Goal: Navigation & Orientation: Find specific page/section

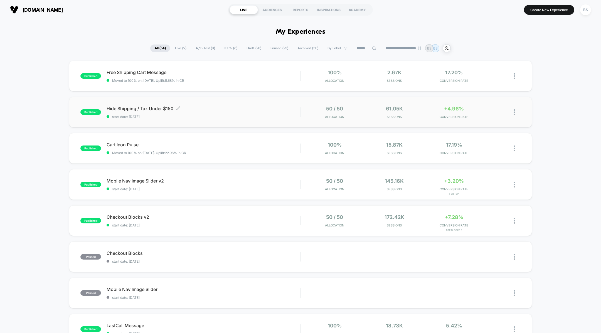
click at [243, 110] on span "Hide Shipping / Tax Under $150 Click to edit experience details" at bounding box center [204, 109] width 194 height 6
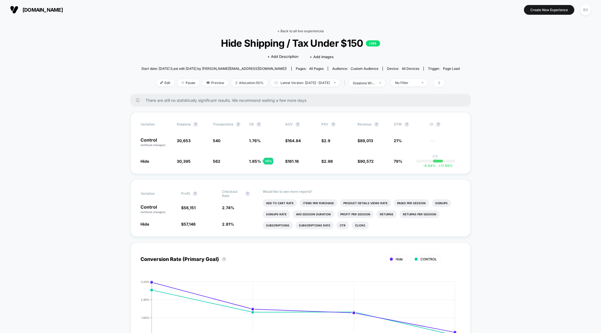
click at [291, 32] on link "< Back to all live experiences" at bounding box center [301, 31] width 46 height 4
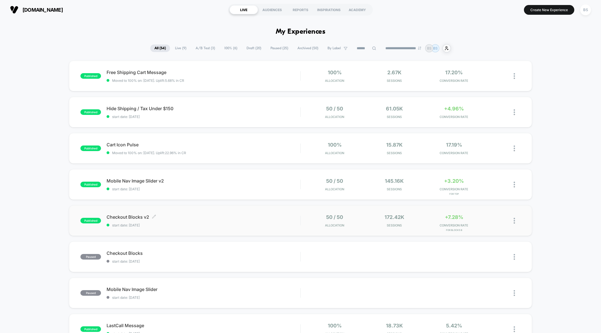
click at [258, 220] on div "Checkout Blocks v2 Click to edit experience details Click to edit experience de…" at bounding box center [204, 220] width 194 height 13
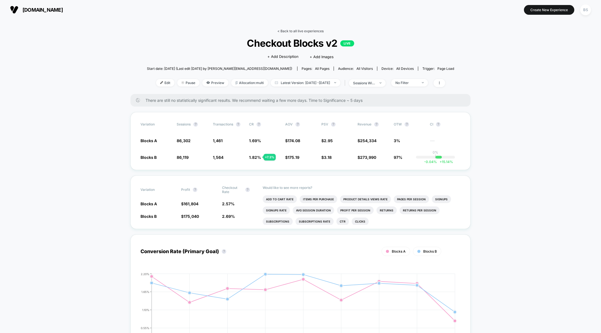
click at [290, 31] on link "< Back to all live experiences" at bounding box center [301, 31] width 46 height 4
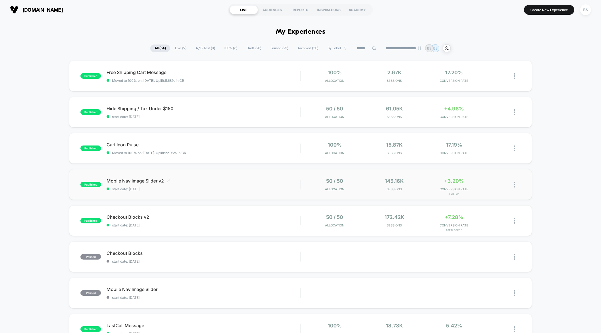
click at [286, 179] on span "Mobile Nav Image Slider v2 Click to edit experience details" at bounding box center [204, 181] width 194 height 6
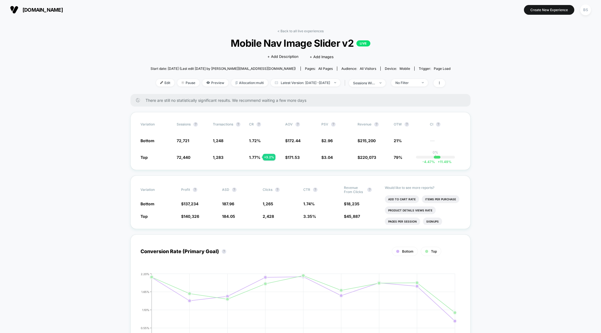
click at [298, 31] on link "< Back to all live experiences" at bounding box center [301, 31] width 46 height 4
